Goal: Find specific page/section: Find specific page/section

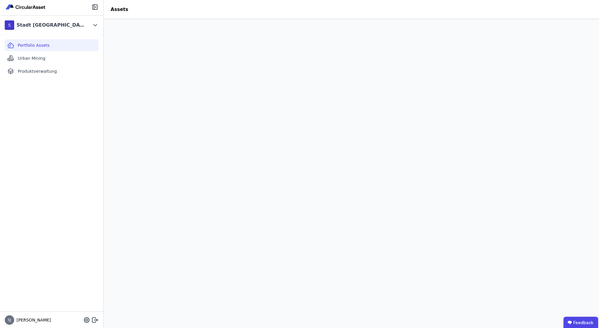
click at [23, 58] on span "Urban Mining" at bounding box center [32, 58] width 28 height 6
click at [29, 46] on span "Portfolio Assets" at bounding box center [34, 45] width 32 height 6
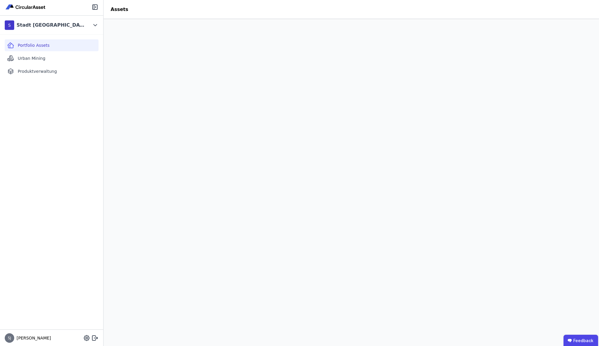
click at [28, 59] on span "Urban Mining" at bounding box center [32, 58] width 28 height 6
click at [32, 72] on span "Produktverwaltung" at bounding box center [37, 71] width 39 height 6
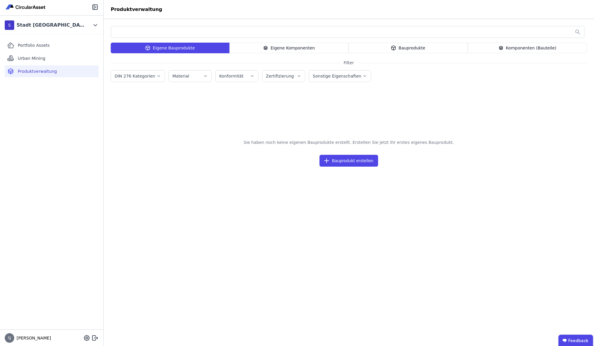
click at [33, 46] on span "Portfolio Assets" at bounding box center [34, 45] width 32 height 6
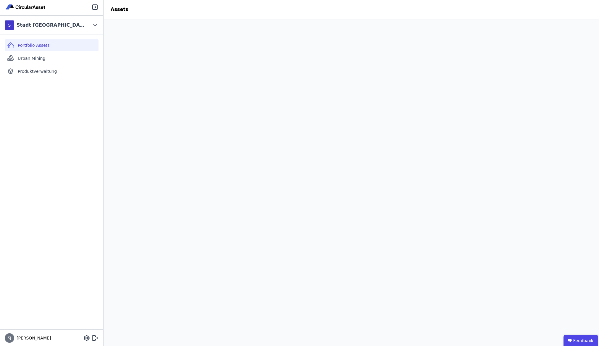
click at [22, 7] on img at bounding box center [26, 7] width 42 height 7
click at [76, 25] on div "S Stadt Frankfurt am Main" at bounding box center [47, 25] width 85 height 12
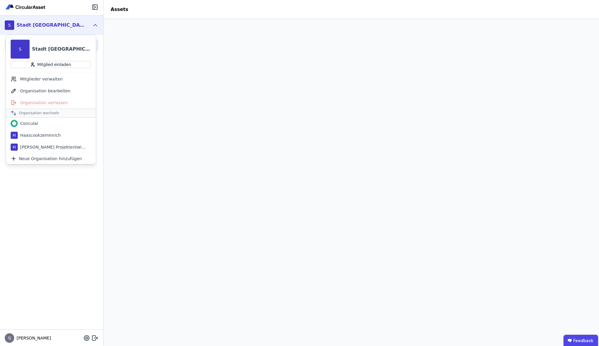
click at [49, 138] on div "H Haascookzemmrich" at bounding box center [51, 135] width 90 height 12
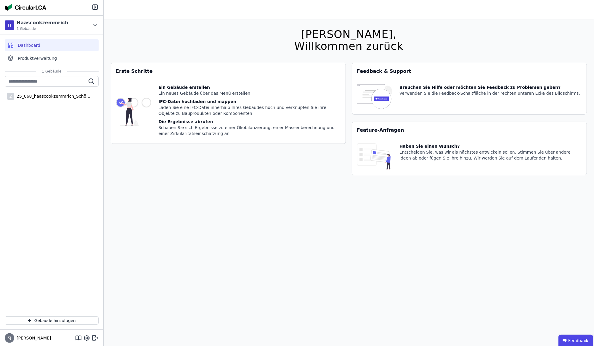
click at [54, 24] on div "Haascookzemmrich" at bounding box center [42, 22] width 51 height 7
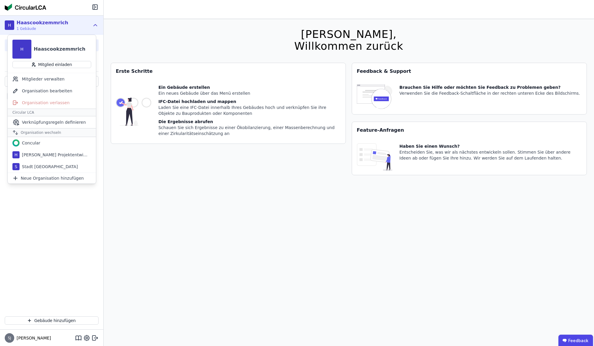
click at [35, 168] on div "Stadt [GEOGRAPHIC_DATA]" at bounding box center [49, 167] width 58 height 6
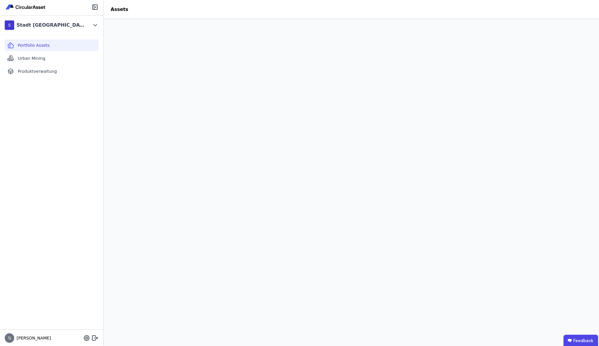
click at [66, 26] on div "Stadt [GEOGRAPHIC_DATA]" at bounding box center [51, 25] width 68 height 7
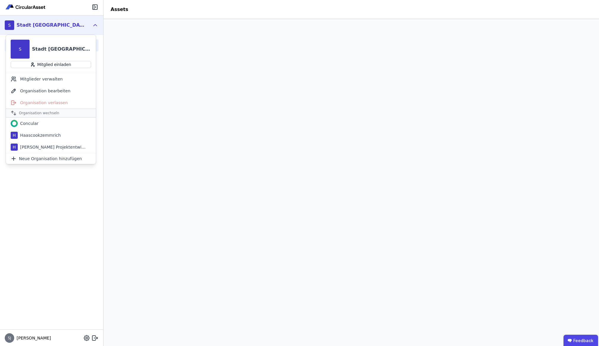
click at [56, 63] on button "Mitglied einladen" at bounding box center [51, 64] width 81 height 7
select select "*"
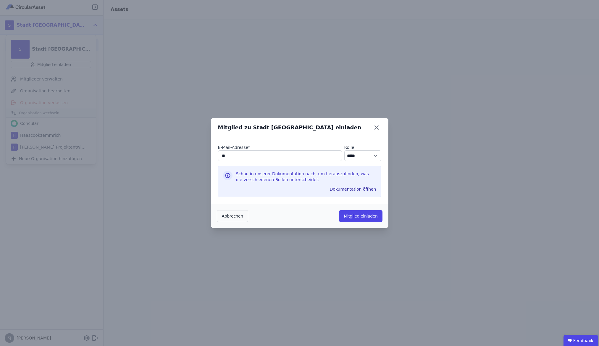
type input "**********"
click at [349, 215] on button "Mitglied einladen" at bounding box center [360, 216] width 43 height 12
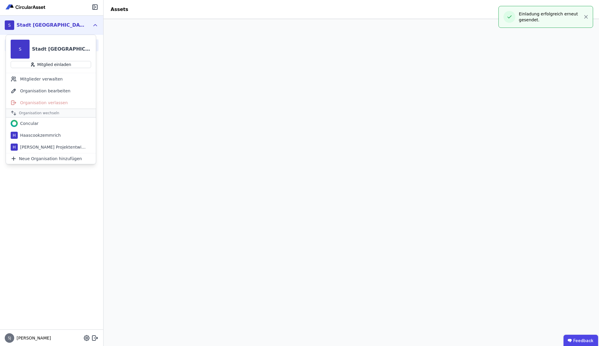
click at [44, 234] on div "Portfolio Assets Urban Mining Produktverwaltung" at bounding box center [51, 182] width 103 height 295
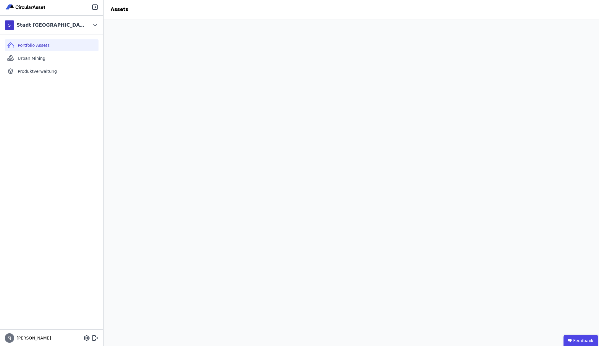
click at [49, 61] on div "Urban Mining" at bounding box center [52, 58] width 94 height 12
click at [43, 75] on div "Produktverwaltung" at bounding box center [52, 71] width 94 height 12
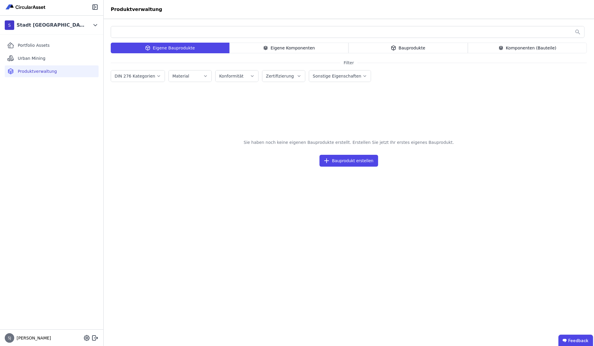
click at [43, 30] on div "Stadt [GEOGRAPHIC_DATA]" at bounding box center [49, 25] width 70 height 12
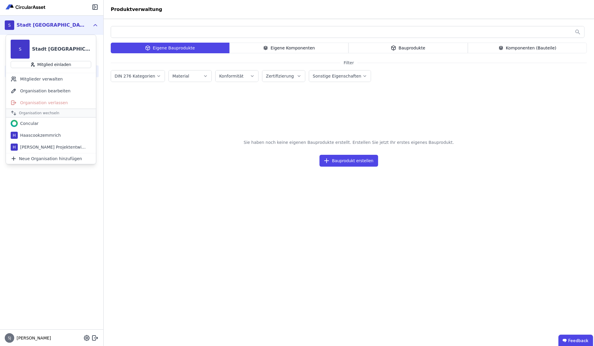
click at [59, 196] on div "Portfolio Assets Urban Mining Produktverwaltung" at bounding box center [51, 182] width 103 height 295
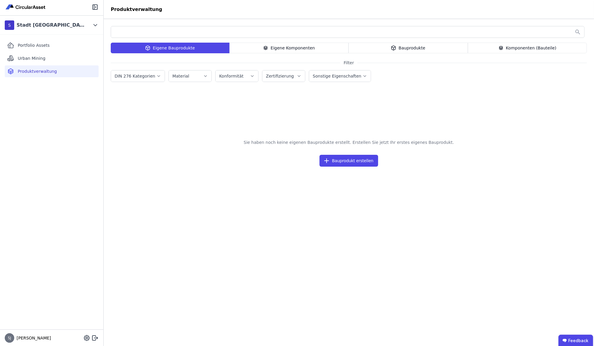
click at [57, 56] on div "Urban Mining" at bounding box center [52, 58] width 94 height 12
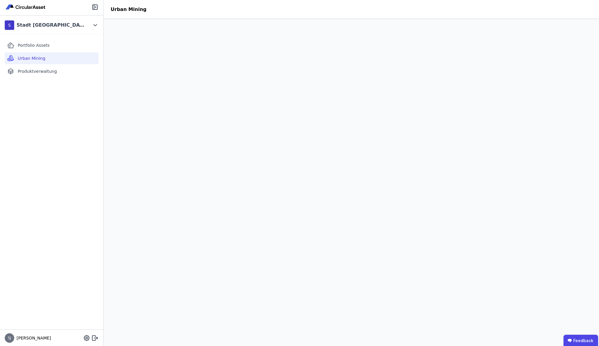
click at [57, 44] on div "Portfolio Assets" at bounding box center [52, 45] width 94 height 12
click at [58, 28] on div "Stadt [GEOGRAPHIC_DATA]" at bounding box center [49, 25] width 70 height 12
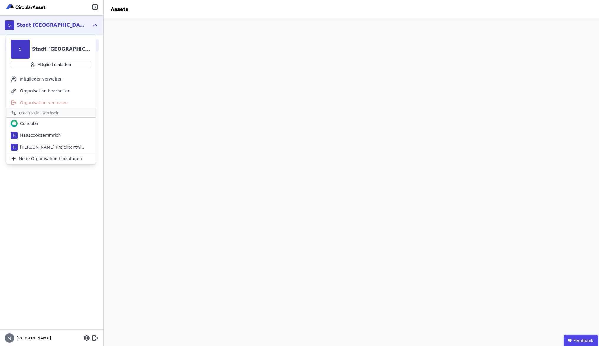
click at [41, 134] on div "Haascookzemmrich" at bounding box center [39, 135] width 43 height 6
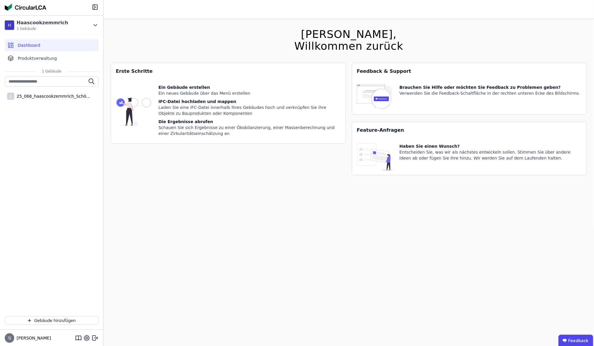
click at [71, 23] on div "H Haascookzemmrich 1 Gebäude" at bounding box center [47, 25] width 85 height 12
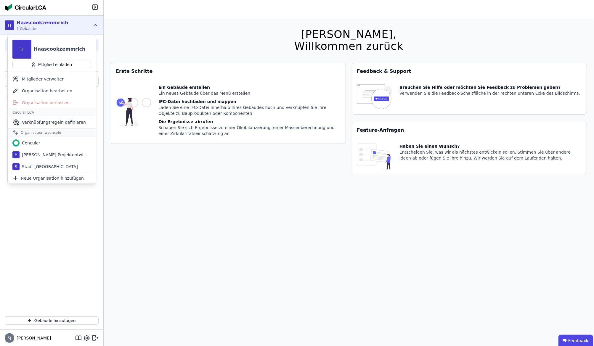
click at [43, 164] on div "Stadt [GEOGRAPHIC_DATA]" at bounding box center [49, 167] width 58 height 6
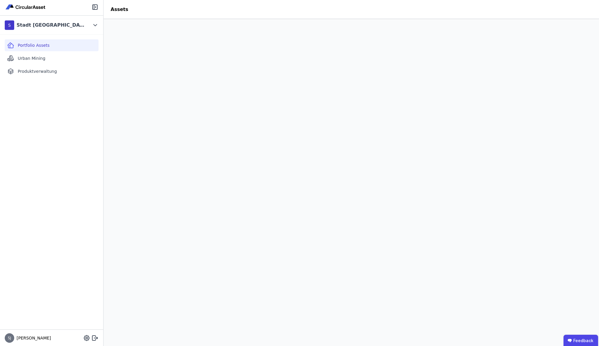
click at [92, 337] on icon at bounding box center [94, 337] width 7 height 7
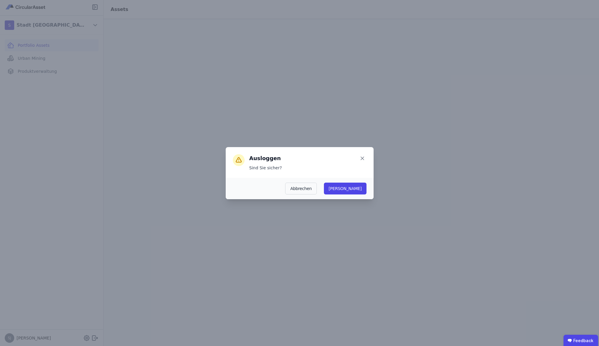
click at [356, 186] on button "Ja" at bounding box center [345, 189] width 43 height 12
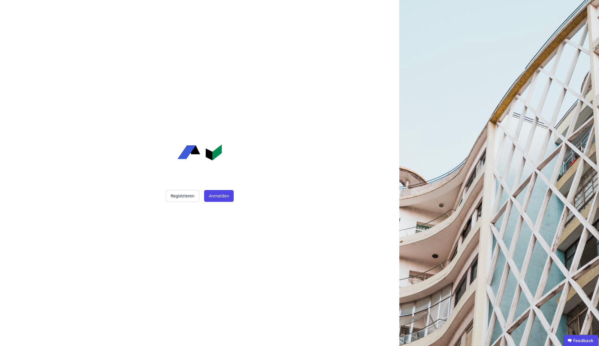
click at [214, 194] on button "Anmelden" at bounding box center [219, 196] width 30 height 12
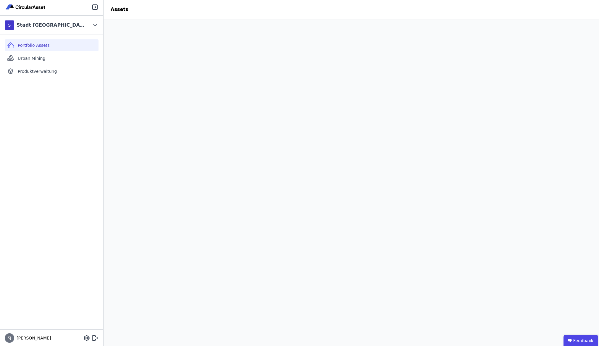
click at [0, 203] on div "Portfolio Assets Urban Mining Produktverwaltung" at bounding box center [51, 182] width 103 height 295
click at [52, 30] on div "Stadt [GEOGRAPHIC_DATA]" at bounding box center [49, 25] width 70 height 12
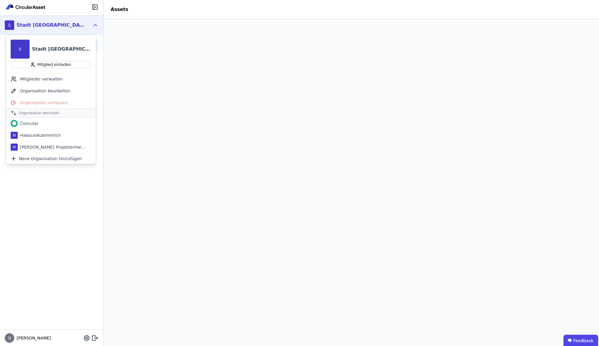
click at [52, 30] on div "Stadt [GEOGRAPHIC_DATA]" at bounding box center [49, 25] width 70 height 12
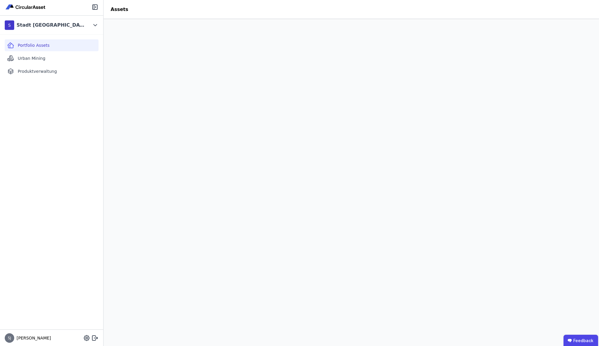
click at [52, 30] on div "Stadt [GEOGRAPHIC_DATA]" at bounding box center [49, 25] width 70 height 12
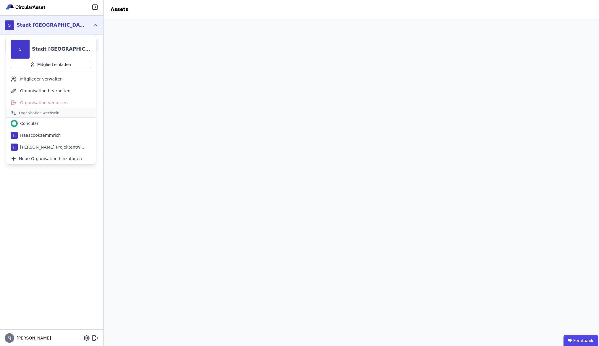
click at [59, 136] on div "H Haascookzemmrich" at bounding box center [51, 135] width 90 height 12
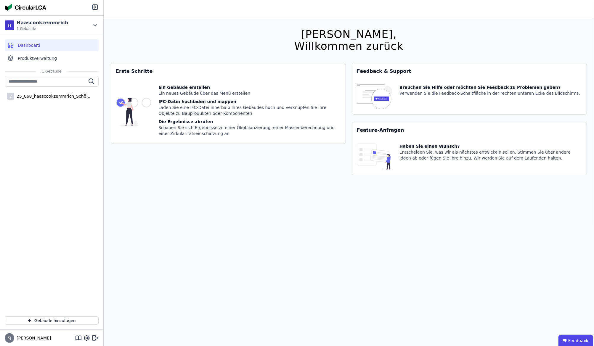
click at [56, 96] on div "25_068_haascookzemmrich_Schömberg" at bounding box center [52, 96] width 77 height 6
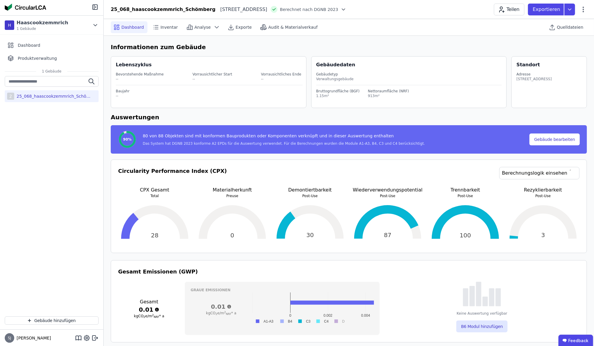
click at [166, 28] on span "Inventar" at bounding box center [168, 27] width 17 height 6
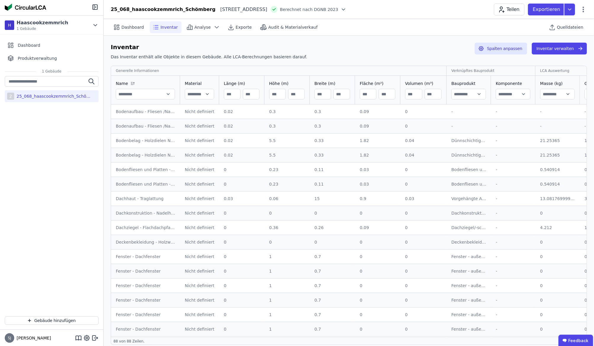
click at [279, 25] on span "Audit & Materialverkauf" at bounding box center [292, 27] width 49 height 6
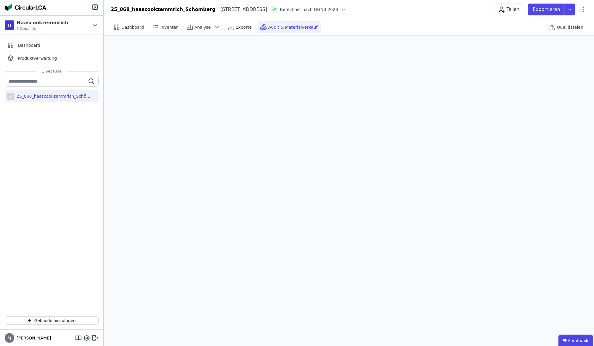
click at [33, 24] on div "Haascookzemmrich" at bounding box center [42, 22] width 51 height 7
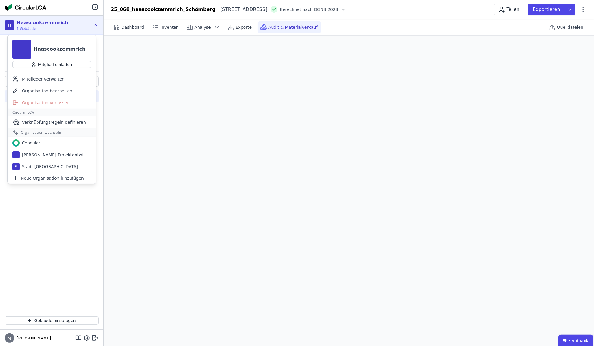
click at [36, 164] on div "Stadt [GEOGRAPHIC_DATA]" at bounding box center [49, 167] width 58 height 6
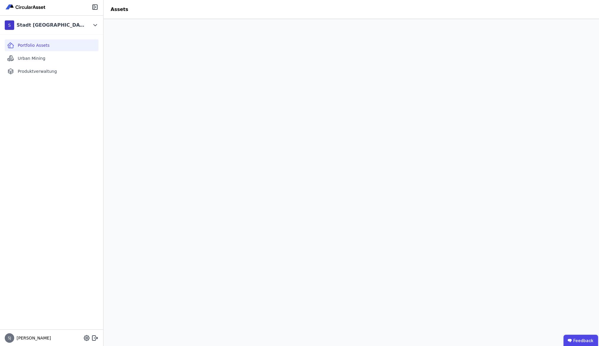
click at [40, 59] on span "Urban Mining" at bounding box center [32, 58] width 28 height 6
click at [40, 70] on span "Produktverwaltung" at bounding box center [37, 71] width 39 height 6
